Goal: Use online tool/utility: Utilize a website feature to perform a specific function

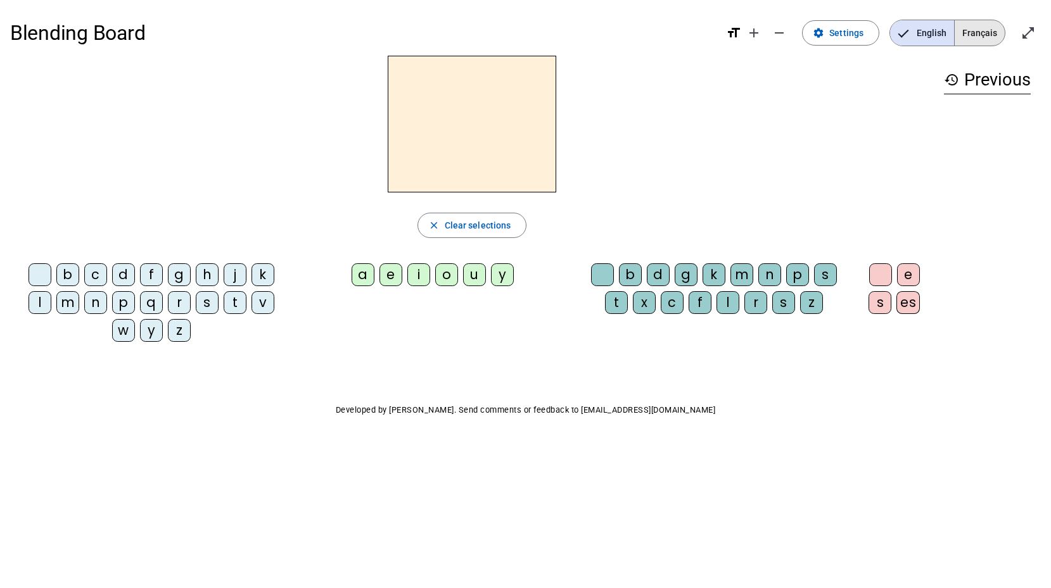
click at [984, 32] on span "Français" at bounding box center [980, 32] width 50 height 25
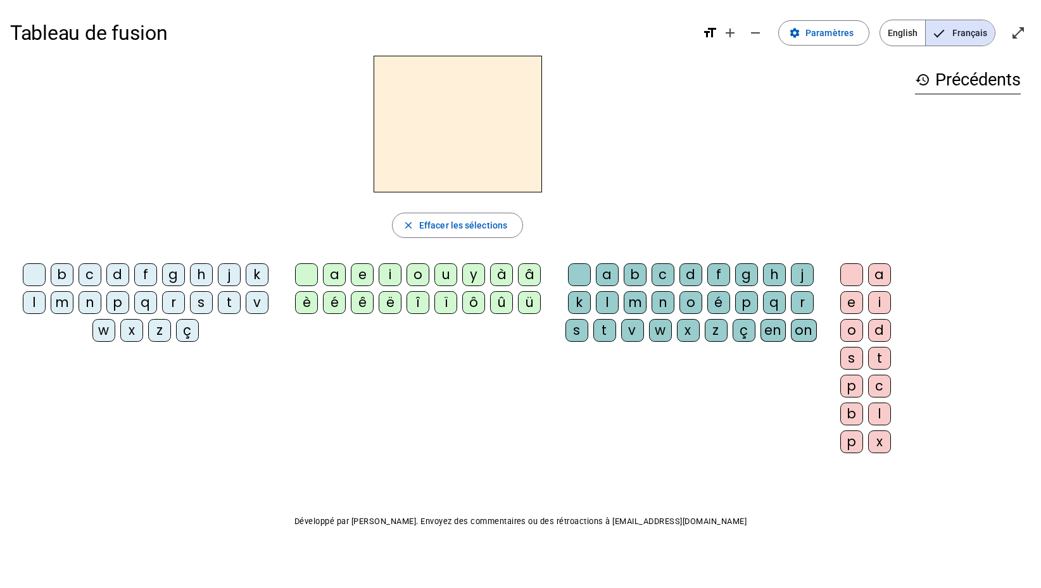
click at [688, 213] on div "close Effacer les sélections" at bounding box center [457, 225] width 895 height 25
click at [306, 303] on div "è" at bounding box center [306, 302] width 23 height 23
click at [330, 300] on div "é" at bounding box center [334, 302] width 23 height 23
click at [480, 218] on span "Effacer les sélections" at bounding box center [463, 225] width 88 height 15
click at [332, 275] on div "a" at bounding box center [334, 274] width 23 height 23
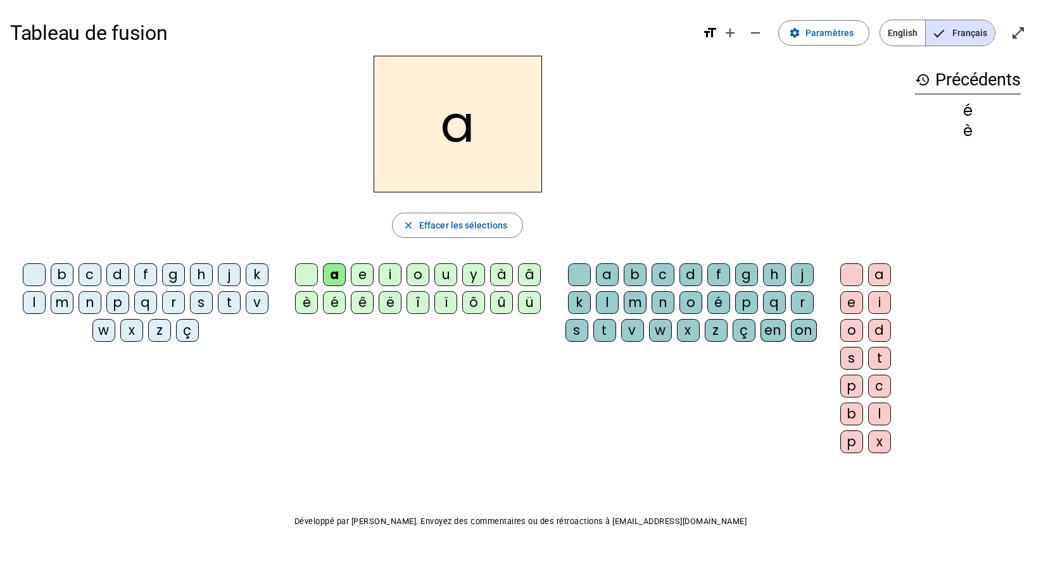
click at [61, 295] on div "m" at bounding box center [62, 302] width 23 height 23
click at [922, 76] on mat-icon "history" at bounding box center [922, 79] width 15 height 15
click at [60, 274] on div "b" at bounding box center [62, 274] width 23 height 23
click at [172, 302] on div "r" at bounding box center [173, 302] width 23 height 23
click at [148, 276] on div "f" at bounding box center [145, 274] width 23 height 23
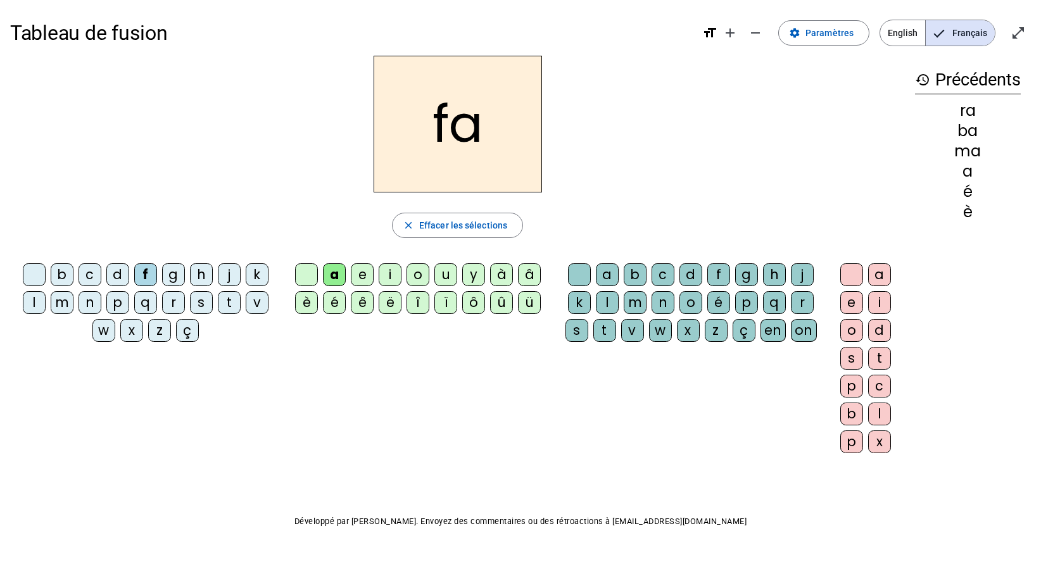
click at [120, 276] on div "d" at bounding box center [117, 274] width 23 height 23
click at [117, 303] on div "p" at bounding box center [117, 302] width 23 height 23
click at [232, 307] on div "t" at bounding box center [229, 302] width 23 height 23
click at [391, 274] on div "i" at bounding box center [390, 274] width 23 height 23
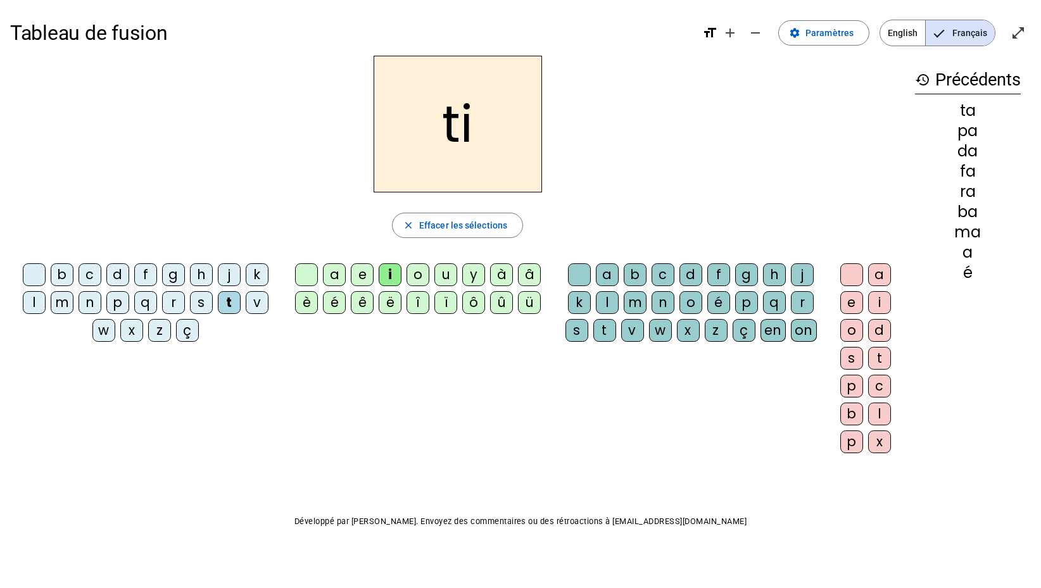
click at [68, 305] on div "m" at bounding box center [62, 302] width 23 height 23
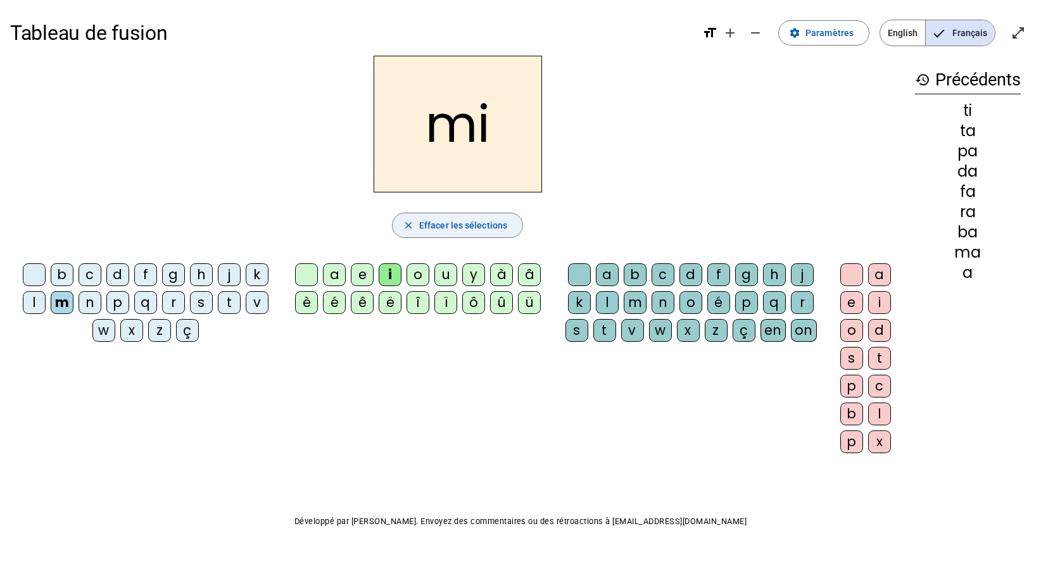
click at [466, 229] on span "Effacer les sélections" at bounding box center [463, 225] width 88 height 15
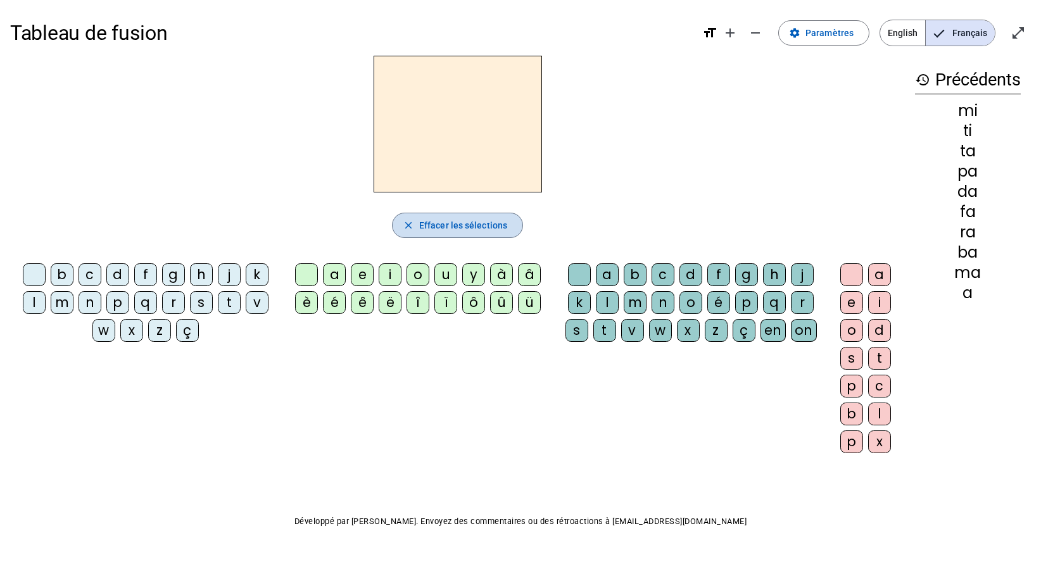
click at [466, 229] on span "Effacer les sélections" at bounding box center [463, 225] width 88 height 15
click at [611, 303] on div "l" at bounding box center [607, 302] width 23 height 23
click at [337, 274] on div "a" at bounding box center [334, 274] width 23 height 23
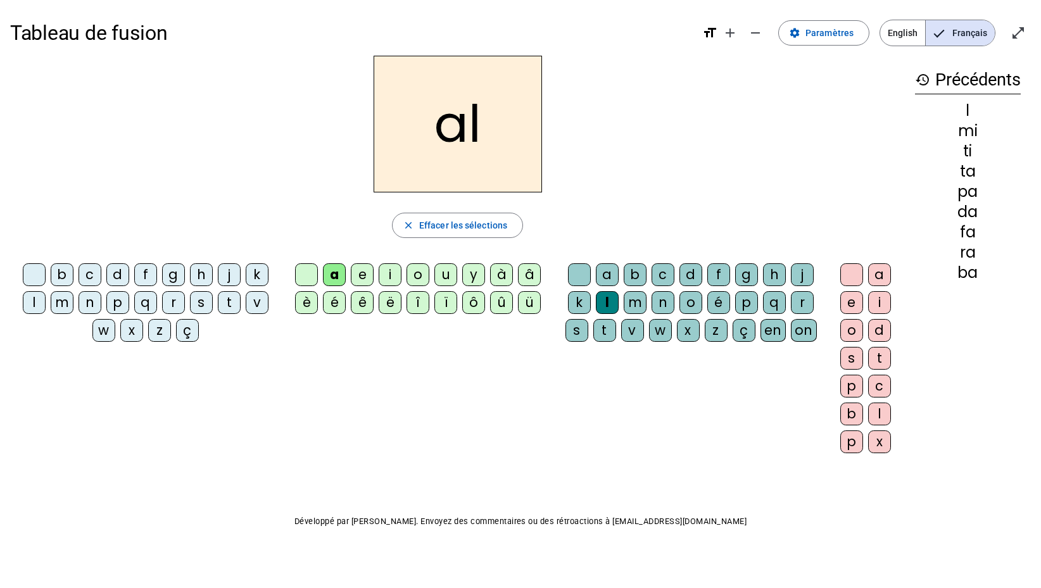
click at [63, 300] on div "m" at bounding box center [62, 302] width 23 height 23
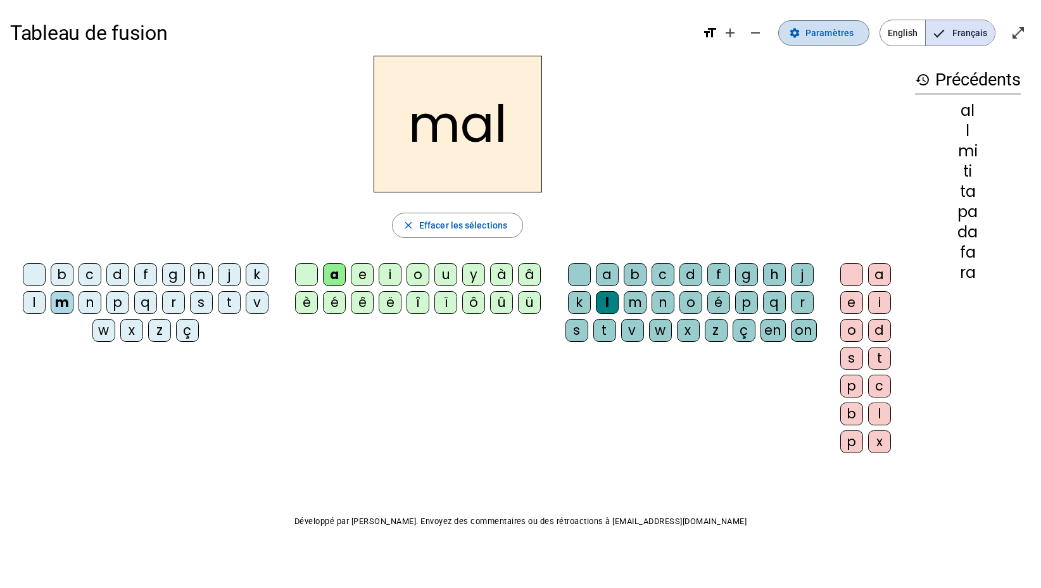
click at [801, 36] on mat-icon "settings" at bounding box center [794, 32] width 11 height 11
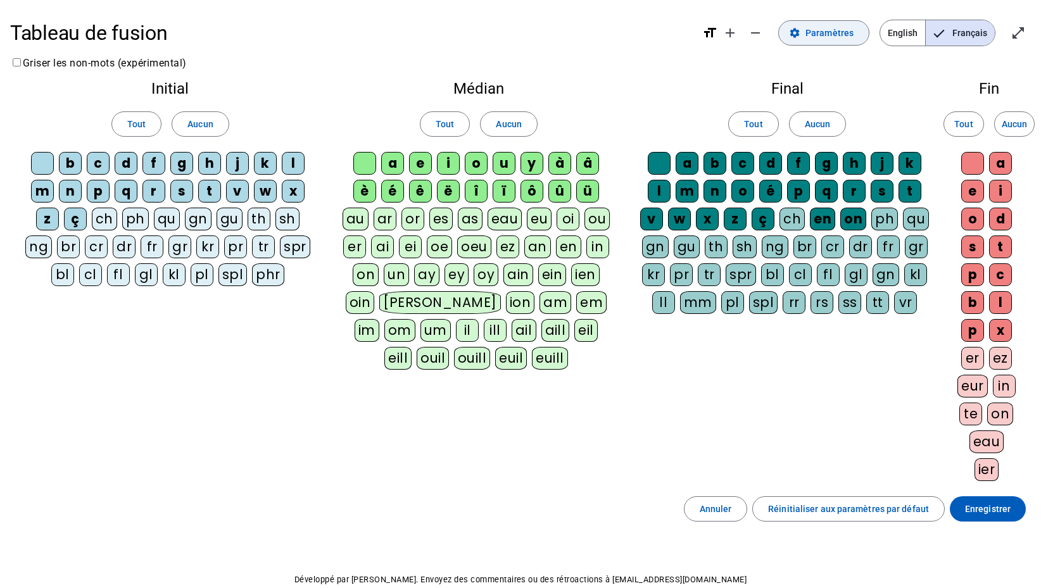
click at [825, 36] on span "Paramètres" at bounding box center [830, 32] width 48 height 15
